Goal: Task Accomplishment & Management: Manage account settings

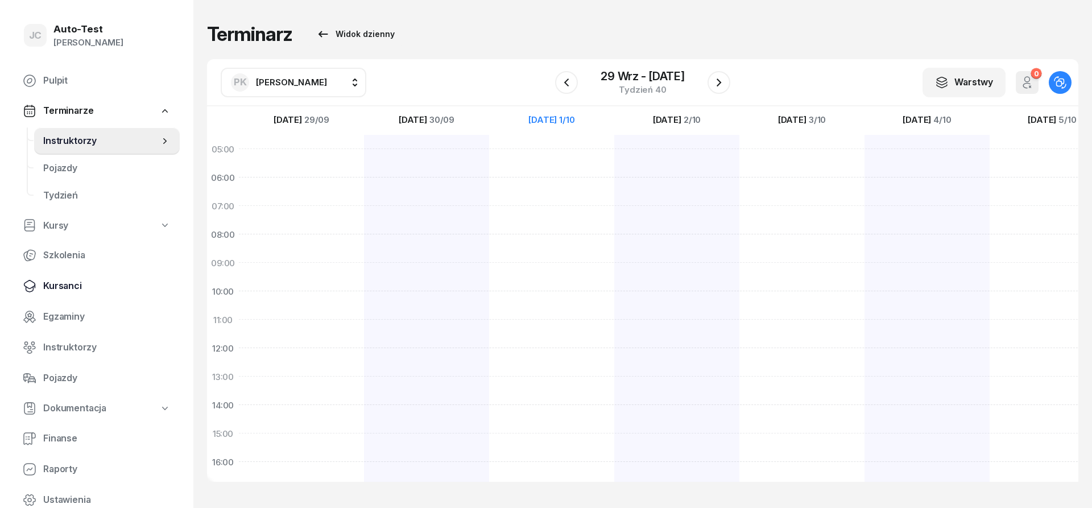
scroll to position [222, 0]
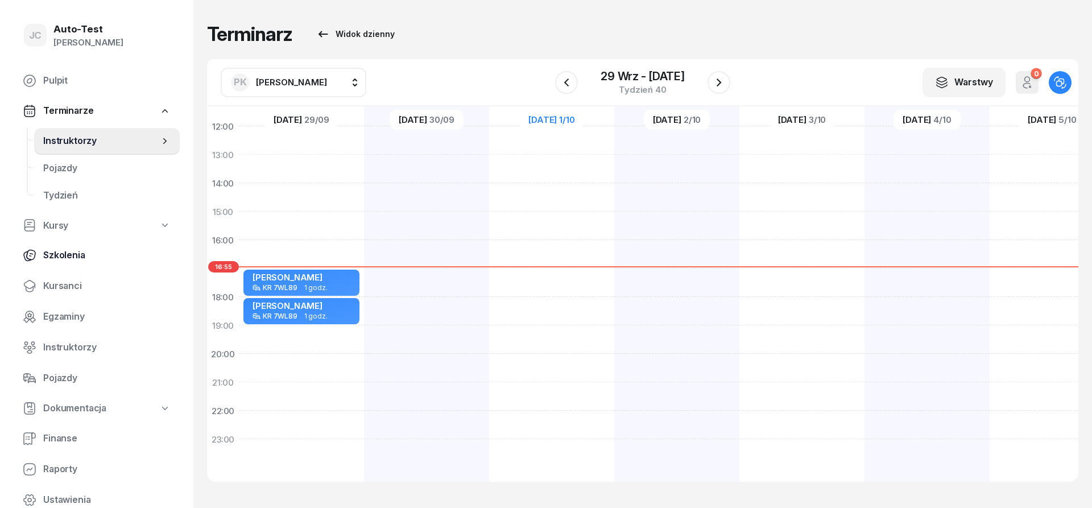
click at [94, 254] on span "Szkolenia" at bounding box center [106, 255] width 127 height 15
select select "createdAt-desc"
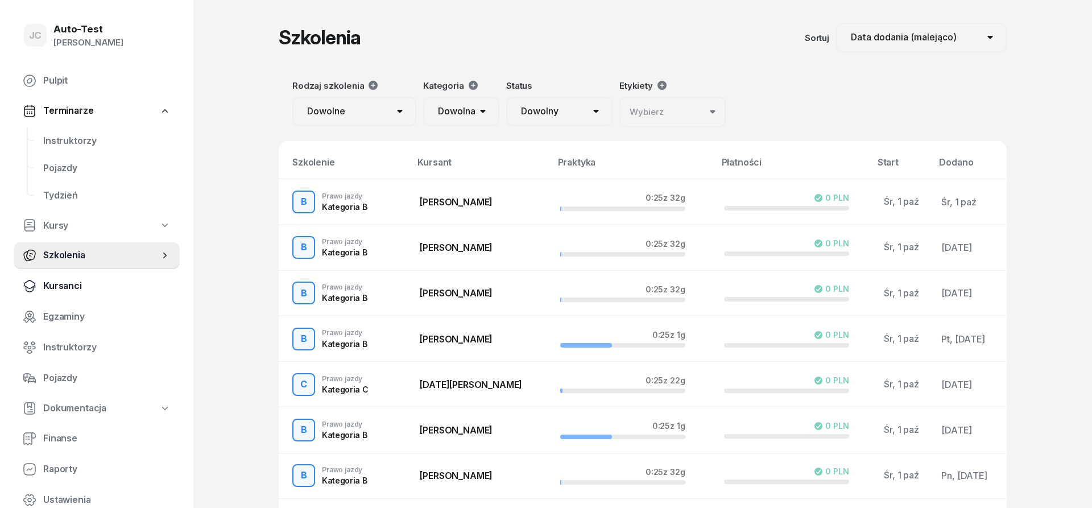
click at [106, 288] on span "Kursanci" at bounding box center [106, 286] width 127 height 15
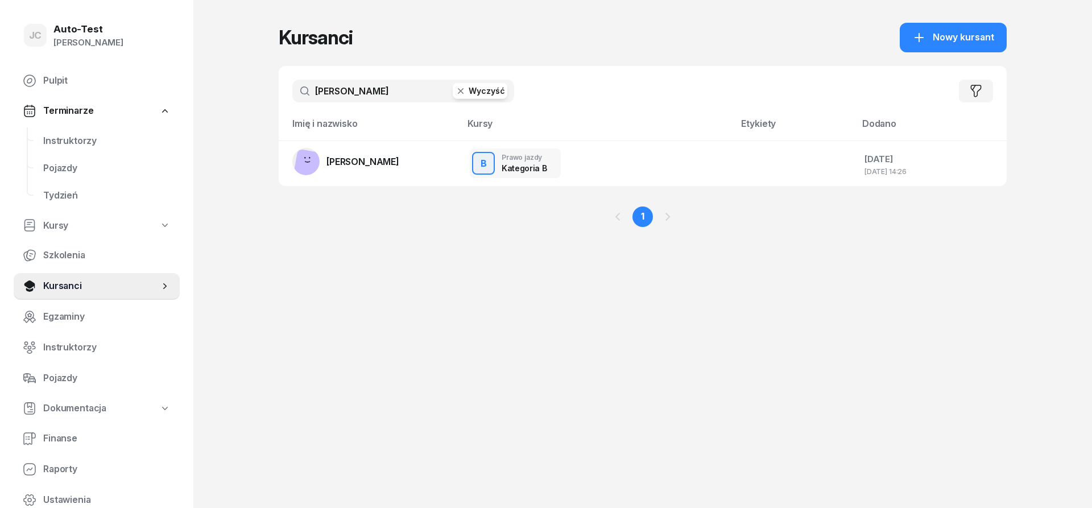
drag, startPoint x: 354, startPoint y: 88, endPoint x: 312, endPoint y: 88, distance: 42.1
click at [312, 88] on input "[PERSON_NAME]" at bounding box center [403, 91] width 222 height 23
type input "brawuski"
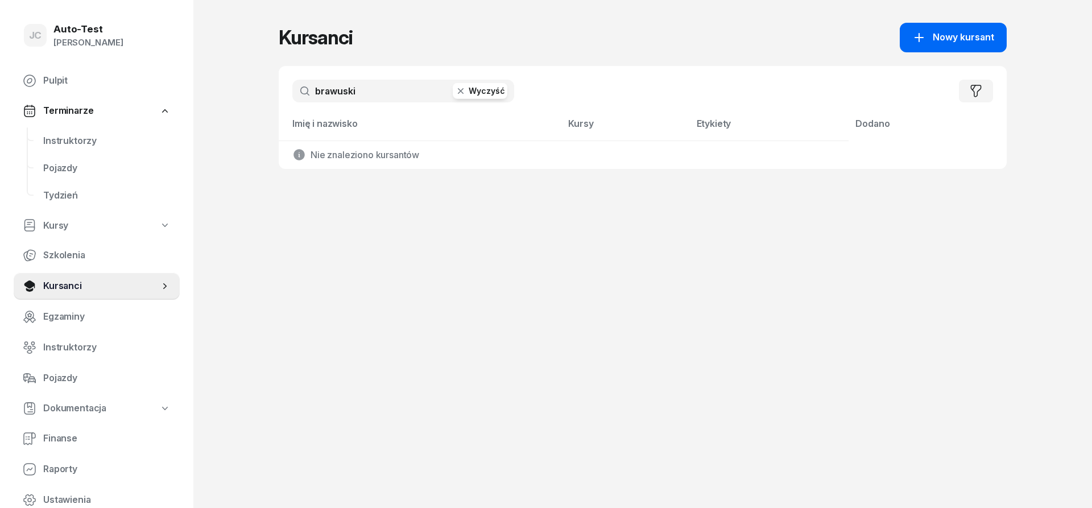
click at [915, 39] on icon "button" at bounding box center [919, 38] width 14 height 14
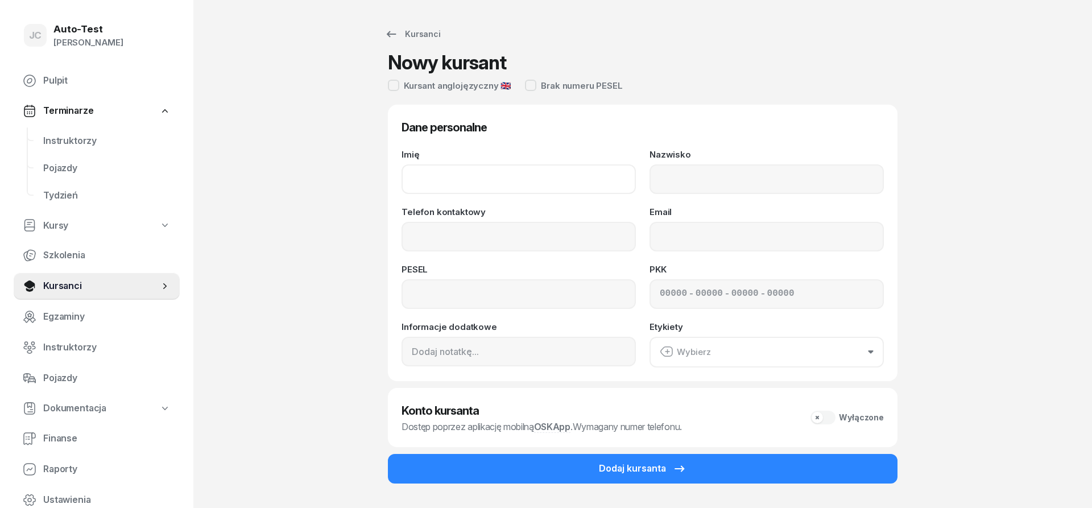
click at [538, 164] on input "Imię" at bounding box center [518, 179] width 234 height 30
type input "[PERSON_NAME]"
type input "Brawuski"
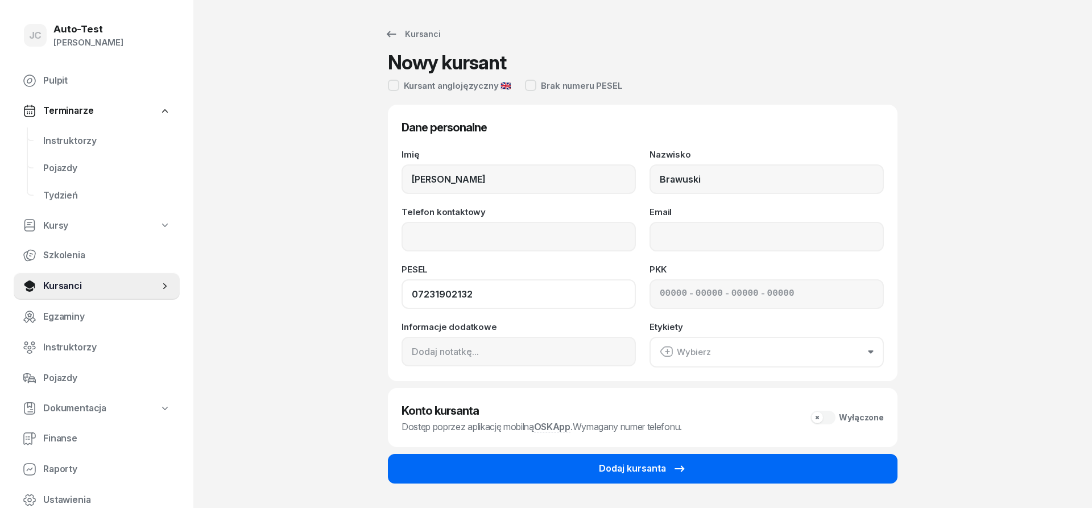
type input "07231902132"
click at [653, 473] on div "Dodaj kursanta" at bounding box center [643, 468] width 88 height 15
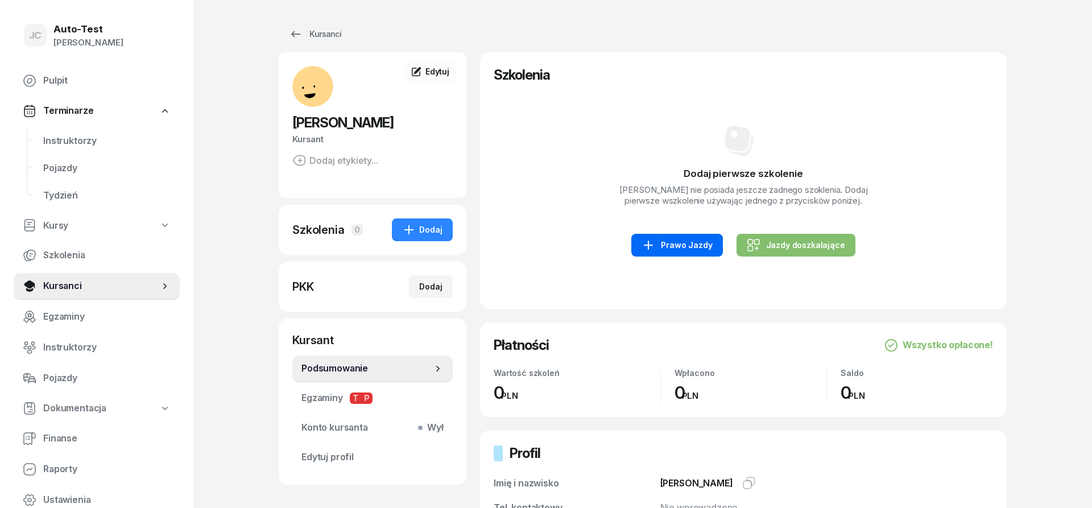
click at [691, 244] on div "Prawo Jazdy" at bounding box center [676, 245] width 70 height 14
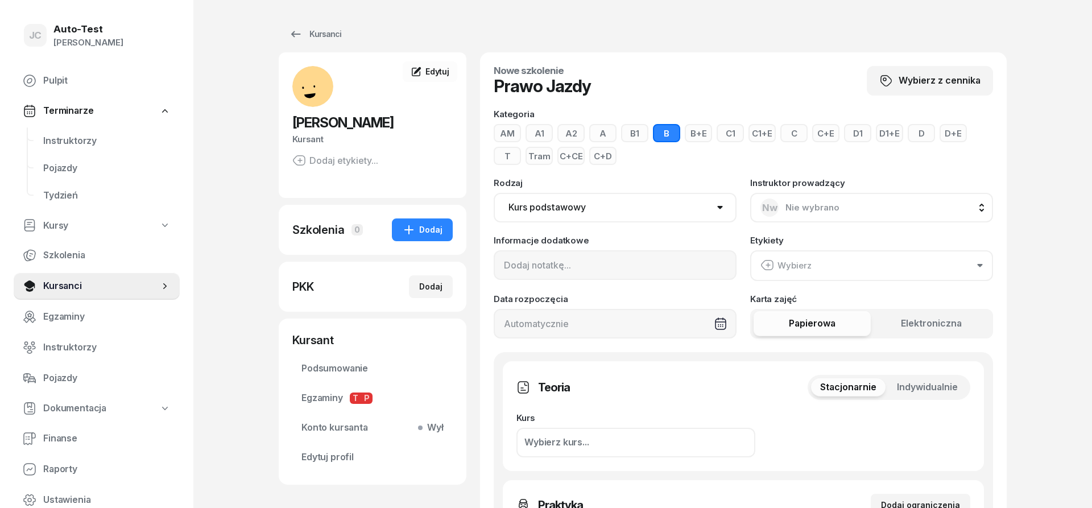
click at [915, 384] on span "Indywidualnie" at bounding box center [927, 387] width 61 height 15
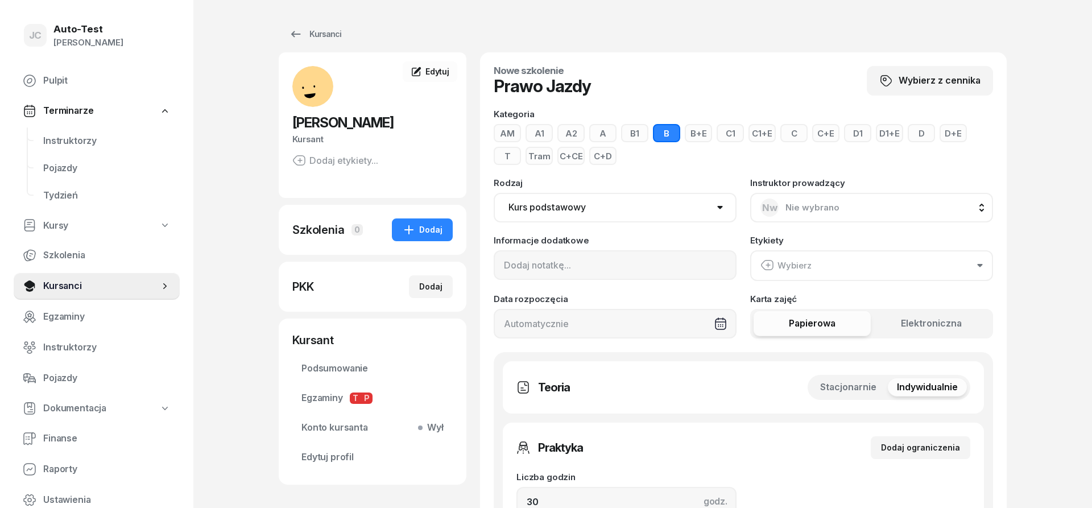
scroll to position [116, 0]
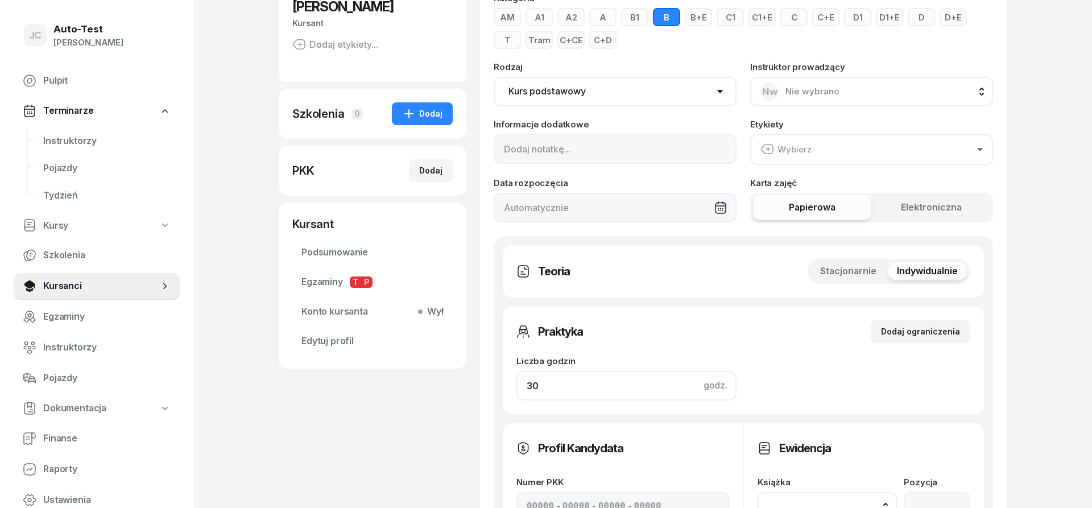
drag, startPoint x: 567, startPoint y: 388, endPoint x: 470, endPoint y: 387, distance: 97.2
click at [516, 387] on input "30" at bounding box center [626, 386] width 220 height 30
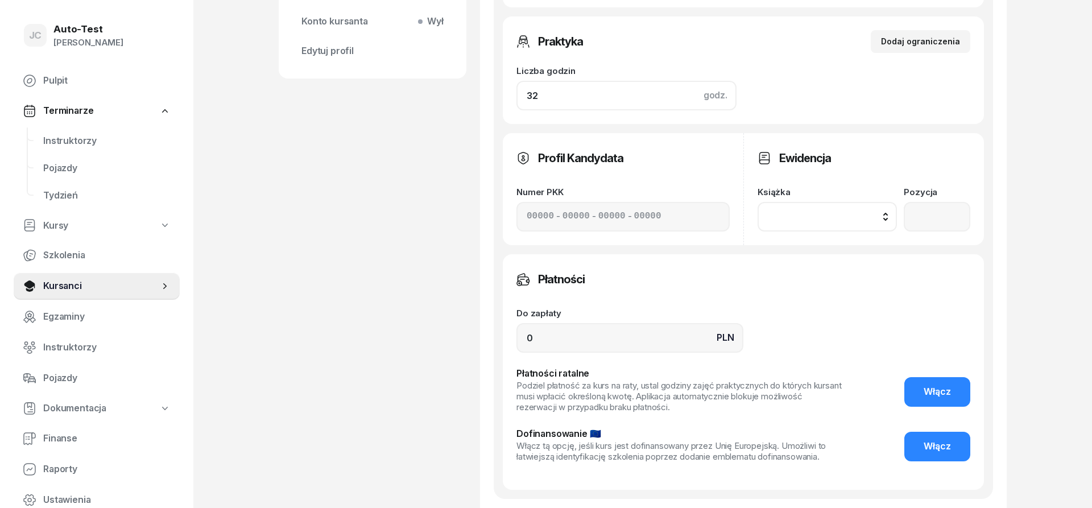
scroll to position [558, 0]
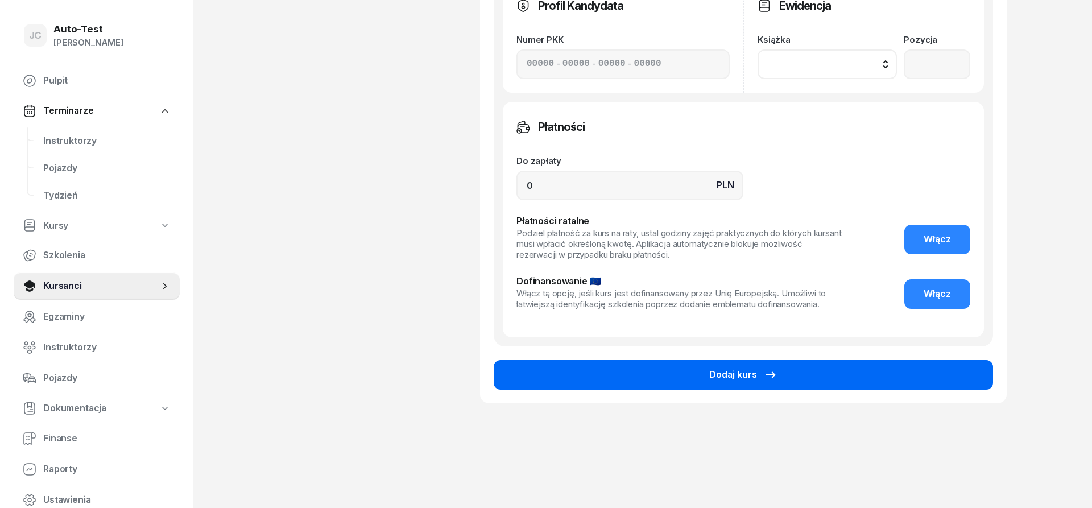
type input "32"
click at [593, 370] on button "Dodaj kurs" at bounding box center [742, 375] width 499 height 30
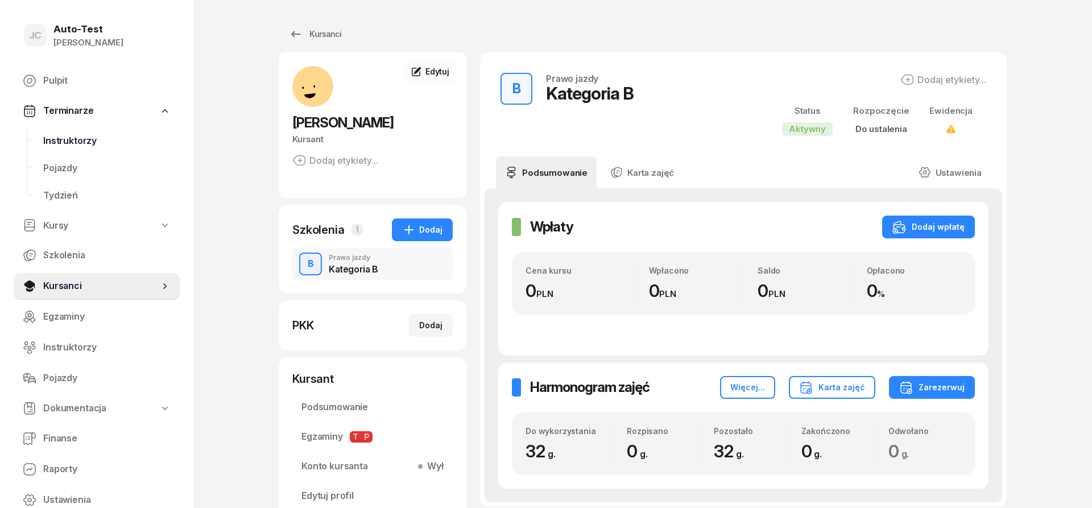
click at [90, 147] on span "Instruktorzy" at bounding box center [106, 141] width 127 height 15
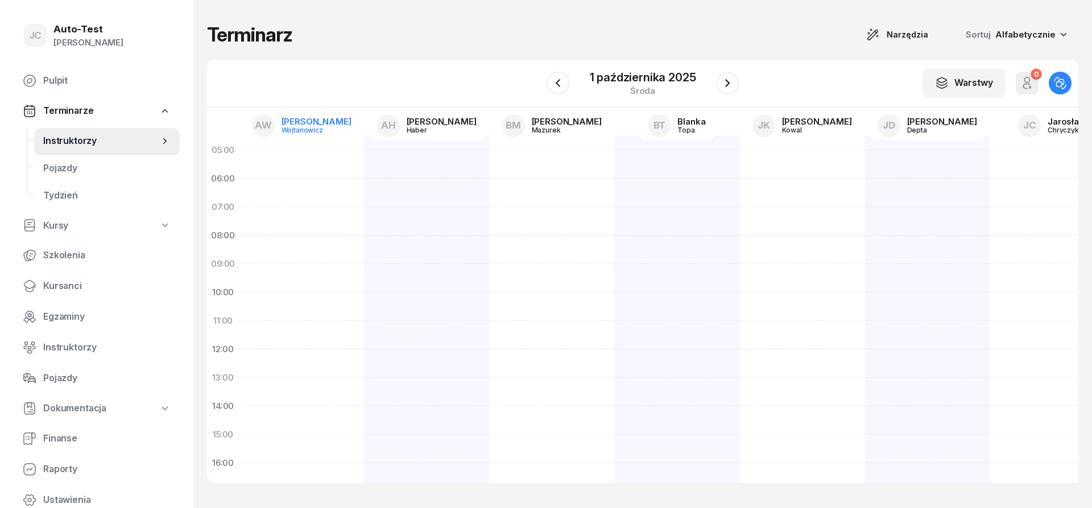
click at [275, 133] on div "AW" at bounding box center [263, 125] width 23 height 23
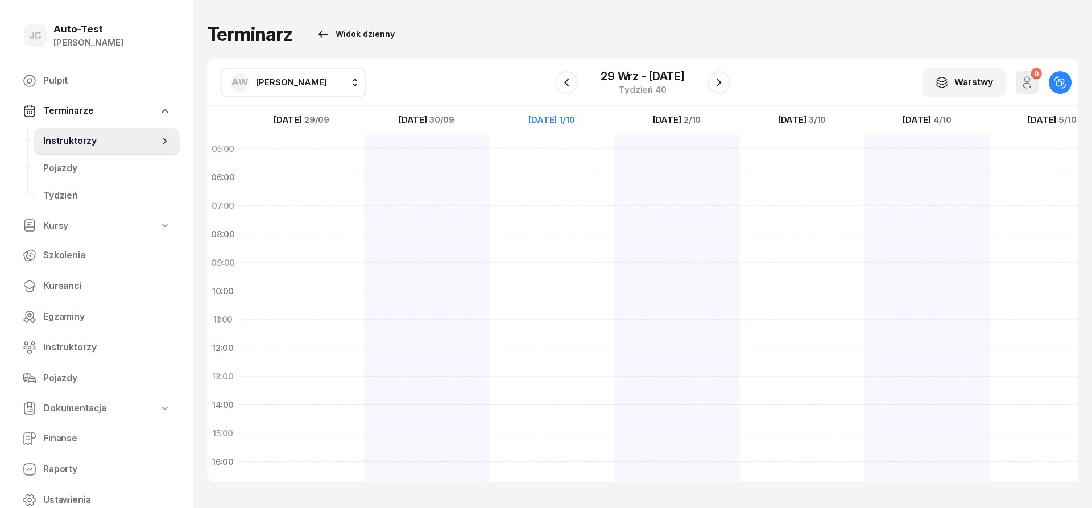
click at [284, 81] on span "[PERSON_NAME]" at bounding box center [291, 82] width 71 height 11
type input "chry"
click at [329, 154] on span "[PERSON_NAME]" at bounding box center [297, 157] width 70 height 15
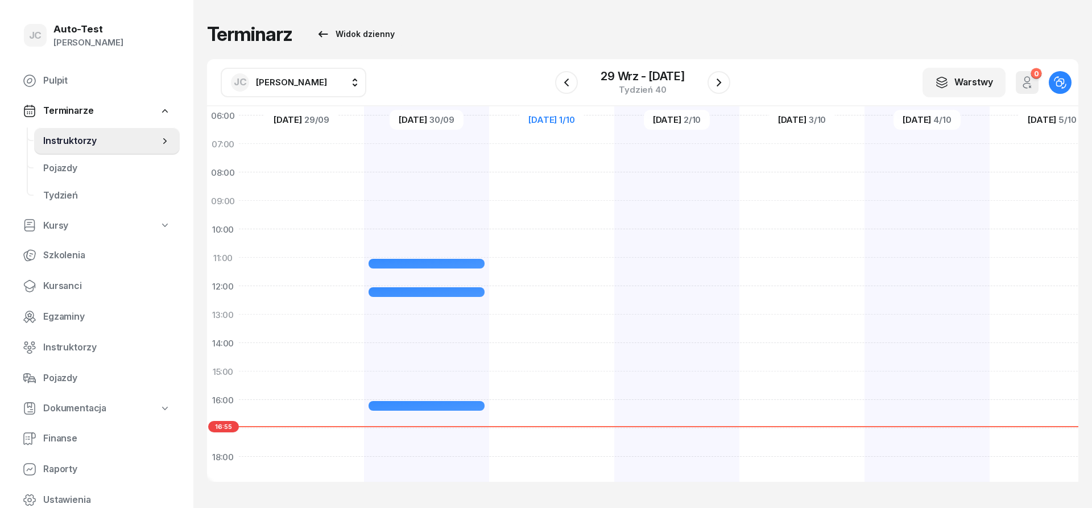
scroll to position [136, 0]
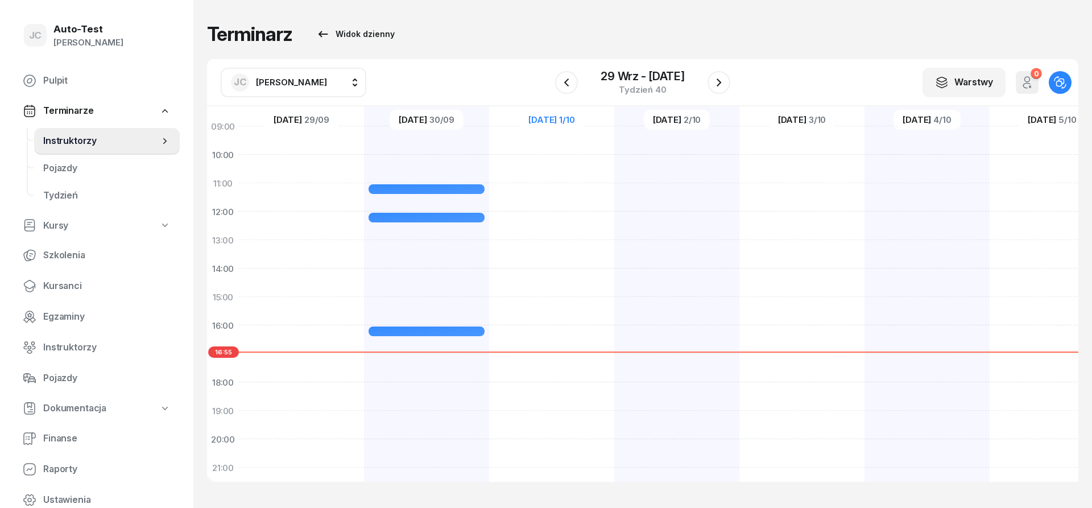
click at [536, 299] on div at bounding box center [551, 282] width 125 height 569
select select "15"
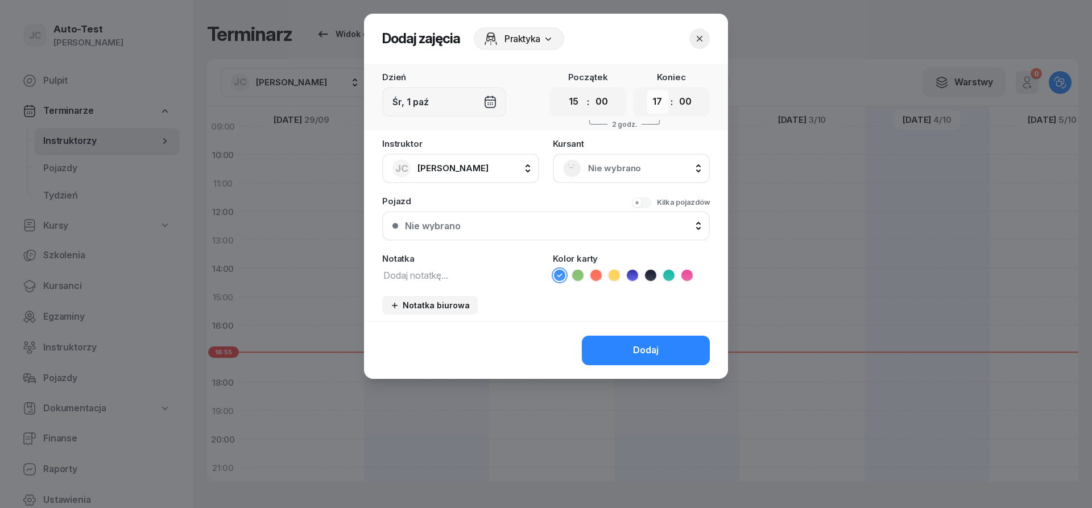
click at [646, 90] on select "00 01 02 03 04 05 06 07 08 09 10 11 12 13 14 15 16 17 18 19 20 21 22 23" at bounding box center [657, 102] width 22 height 24
select select "15"
click option "15" at bounding box center [0, 0] width 0 height 0
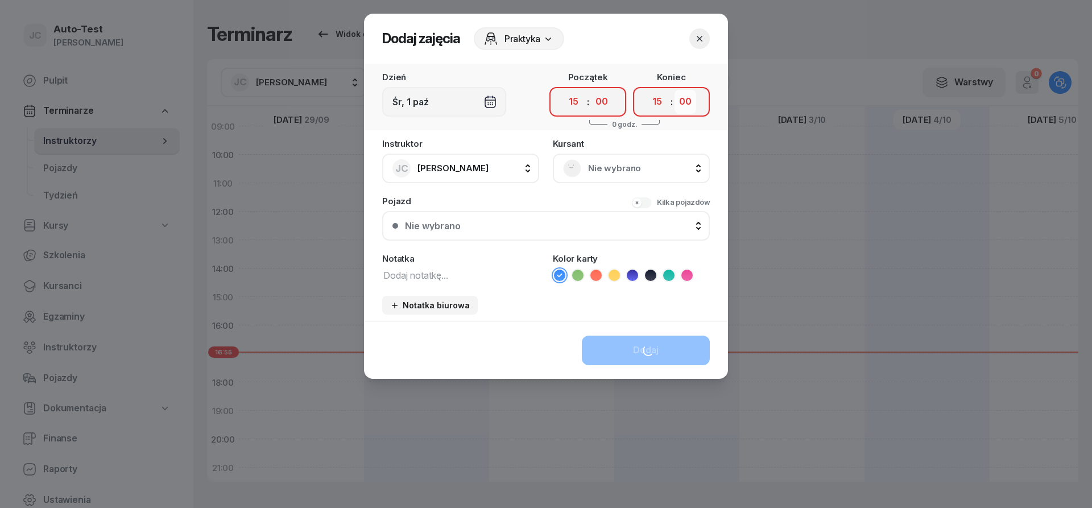
click at [674, 90] on select "00 05 10 15 20 25 30 35 40 45 50 55" at bounding box center [685, 102] width 22 height 24
select select "25"
click option "25" at bounding box center [0, 0] width 0 height 0
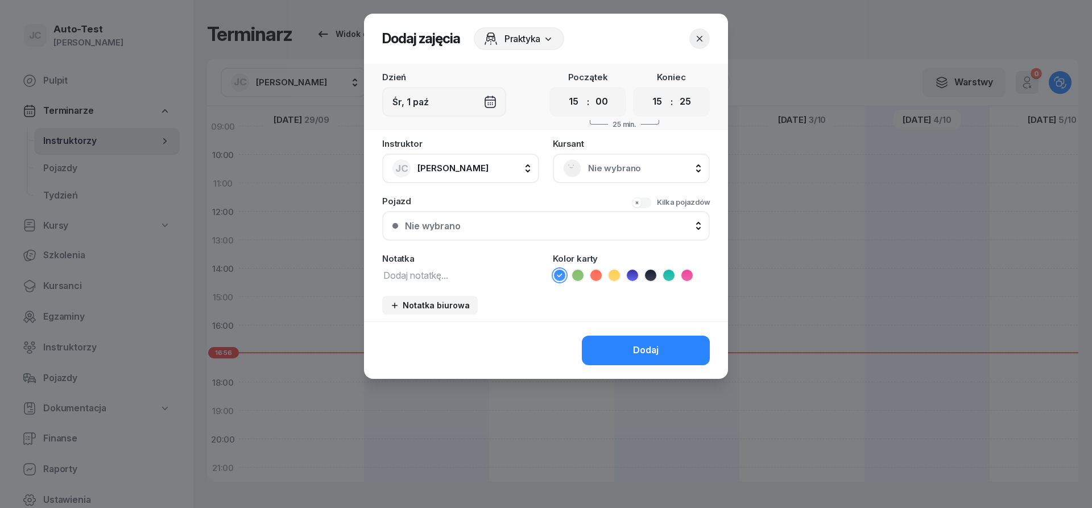
click at [625, 166] on span "Nie wybrano" at bounding box center [643, 168] width 111 height 15
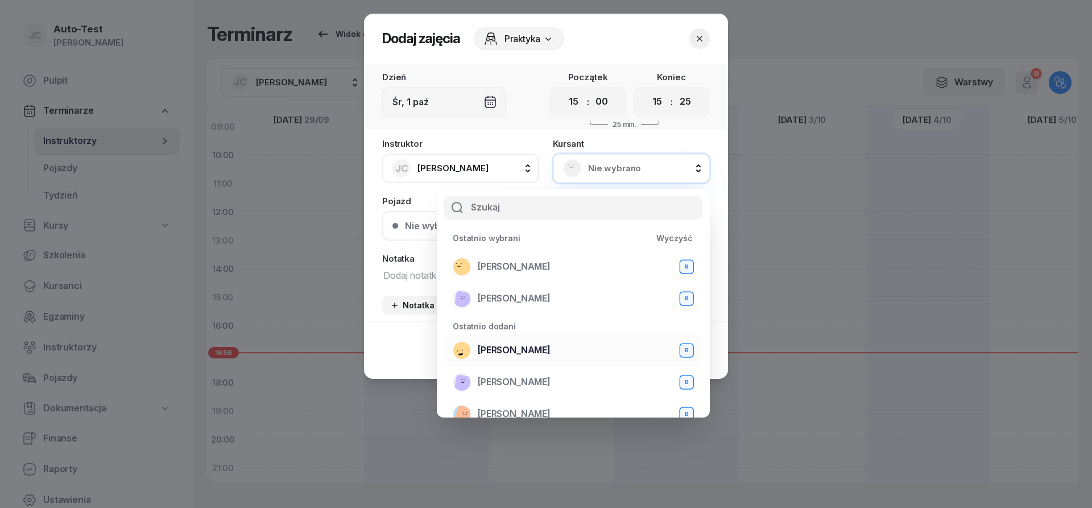
click at [532, 347] on span "[PERSON_NAME]" at bounding box center [514, 350] width 73 height 15
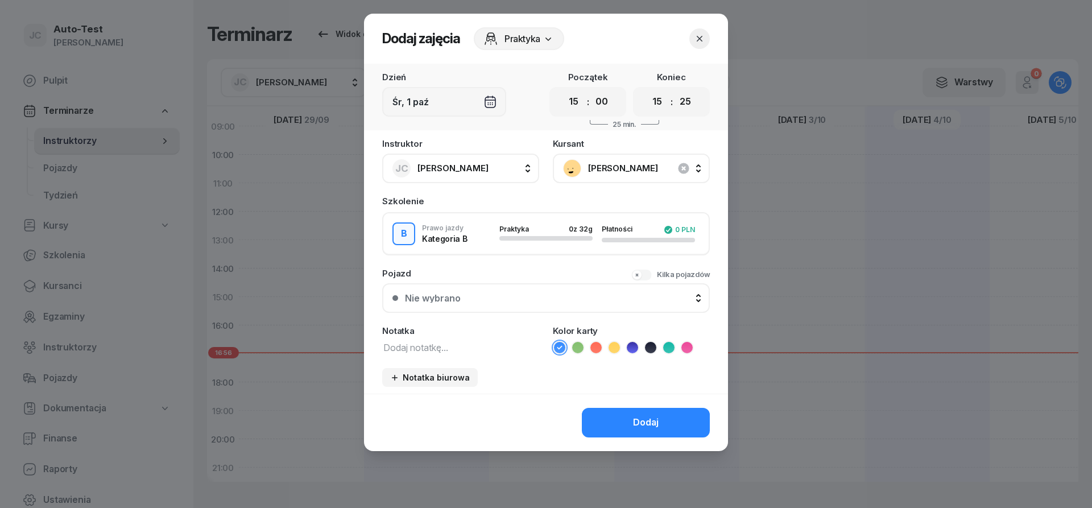
click at [478, 299] on div "Nie wybrano" at bounding box center [552, 297] width 294 height 9
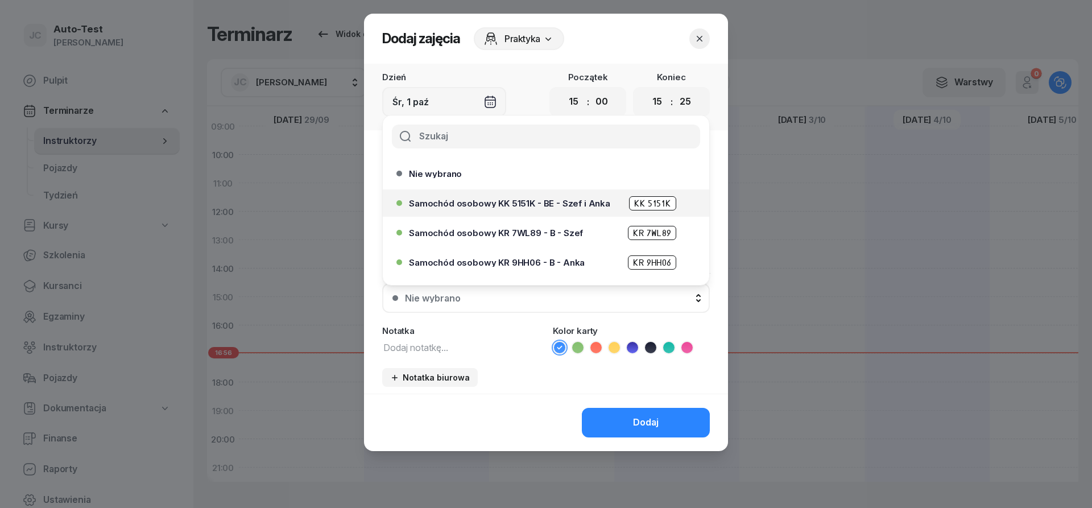
scroll to position [348, 0]
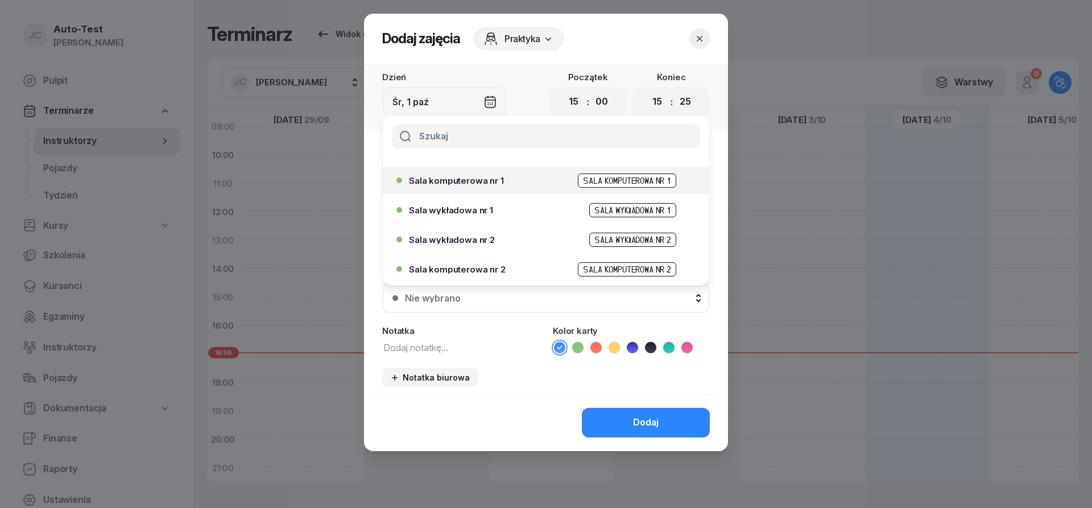
click at [489, 184] on span "Sala komputerowa nr 1" at bounding box center [456, 180] width 95 height 9
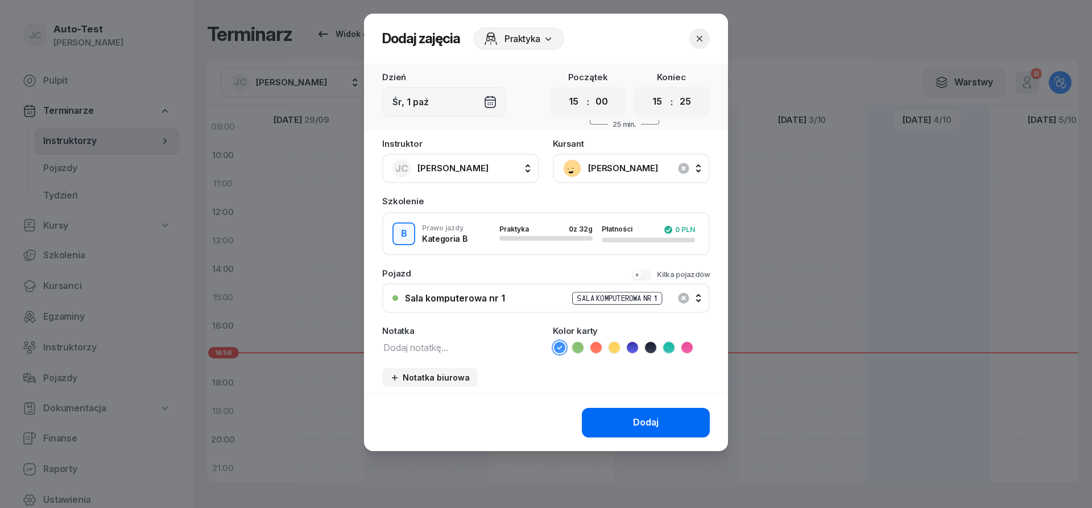
click at [648, 434] on button "Dodaj" at bounding box center [646, 423] width 128 height 30
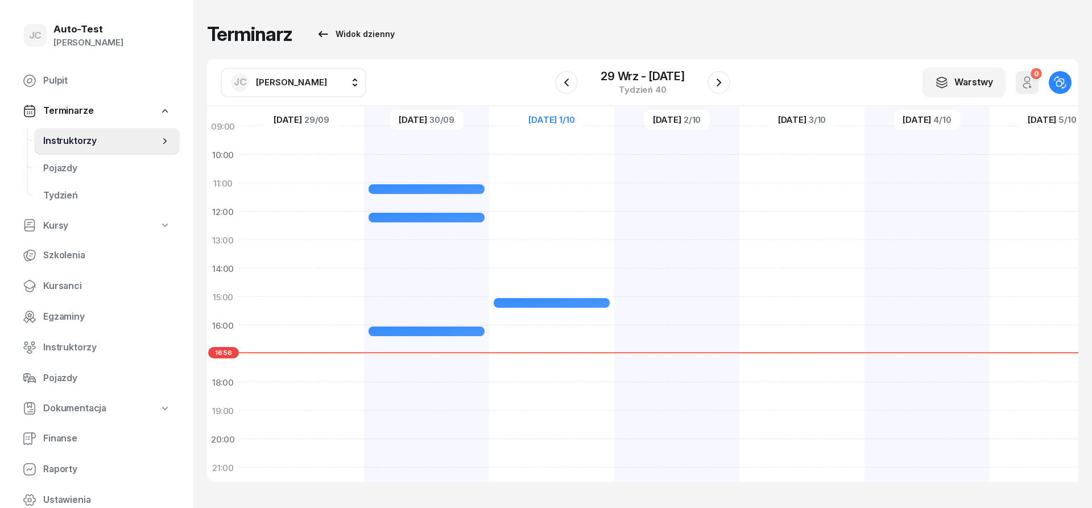
scroll to position [136, 0]
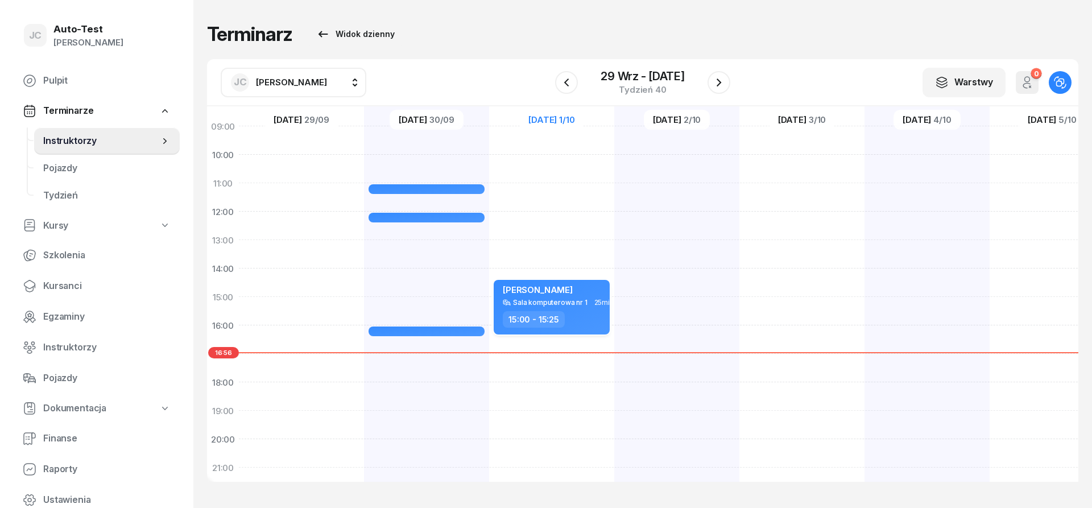
click at [566, 308] on div "[PERSON_NAME] Sala komputerowa nr 1 25min 15:00 - 15:25" at bounding box center [551, 307] width 116 height 55
select select "15"
select select "25"
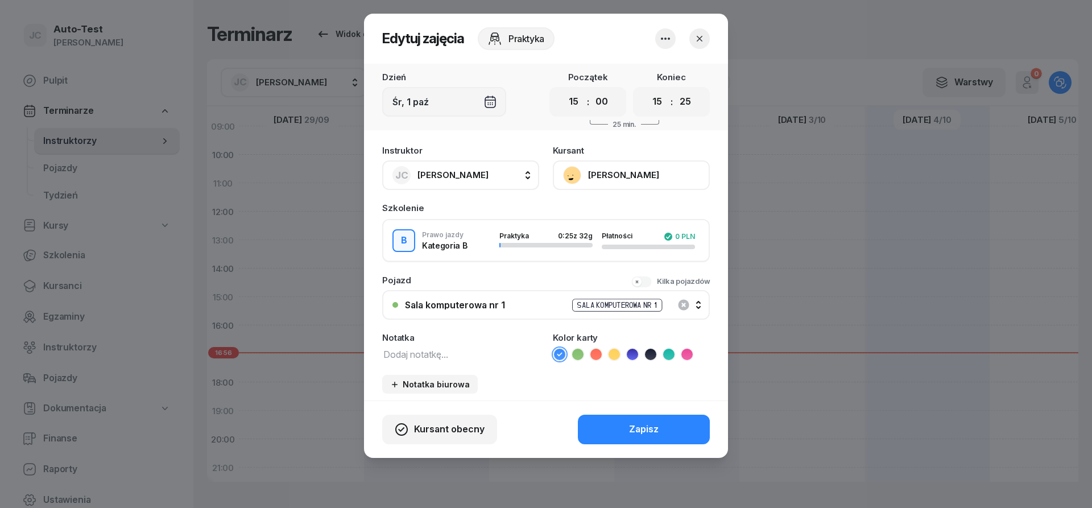
click at [702, 39] on icon "button" at bounding box center [699, 38] width 11 height 11
